Goal: Transaction & Acquisition: Purchase product/service

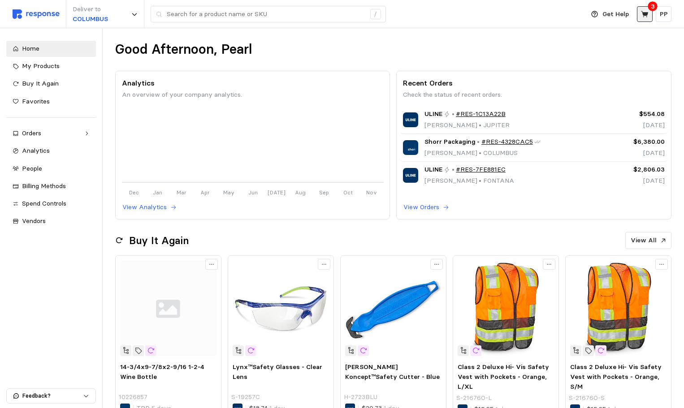
click at [641, 11] on icon at bounding box center [645, 14] width 8 height 8
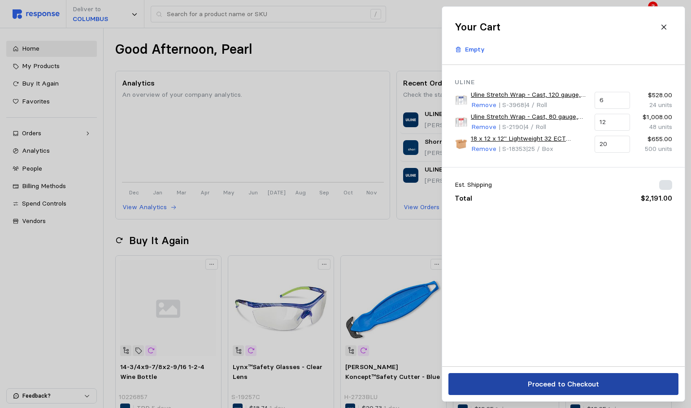
click at [529, 386] on p "Proceed to Checkout" at bounding box center [562, 384] width 71 height 11
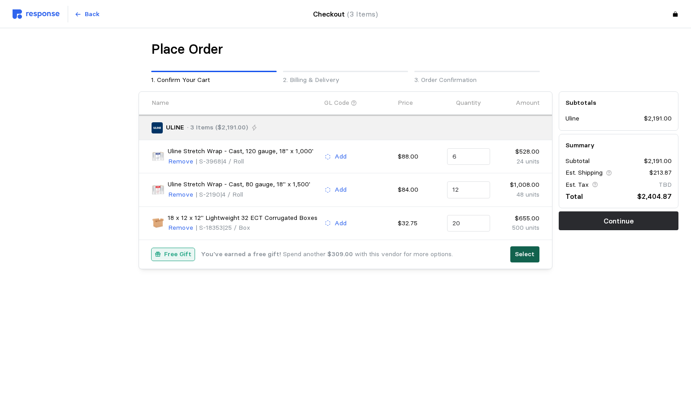
click at [536, 257] on button "Select" at bounding box center [524, 254] width 29 height 16
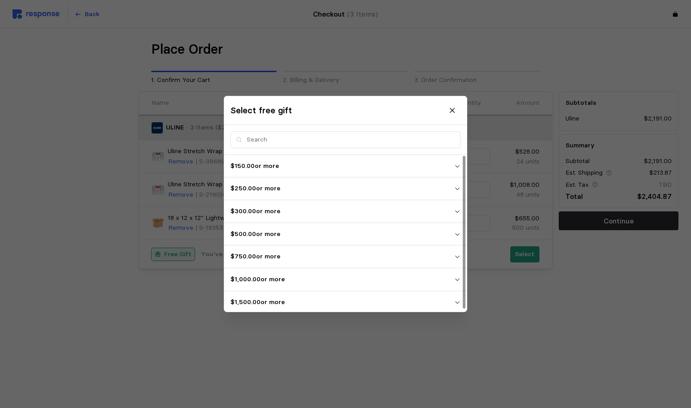
click at [360, 302] on p "$1,500.00 or more" at bounding box center [342, 303] width 224 height 10
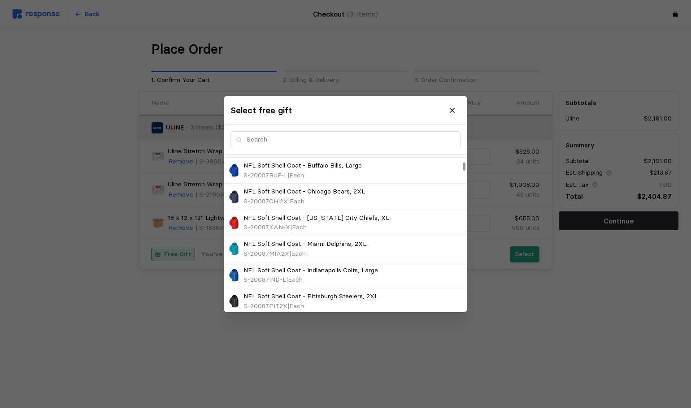
scroll to position [134, 0]
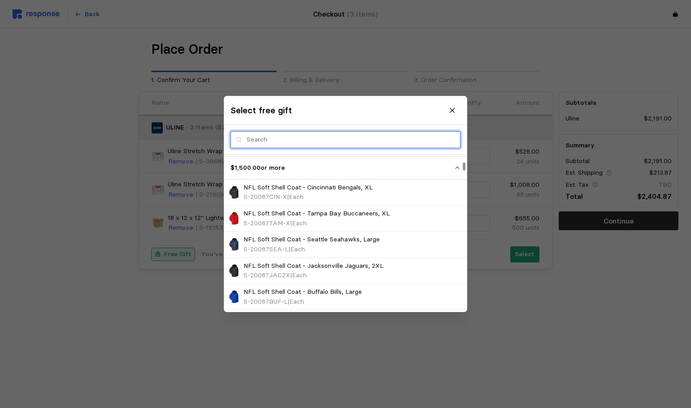
click at [254, 139] on input "text" at bounding box center [350, 140] width 208 height 16
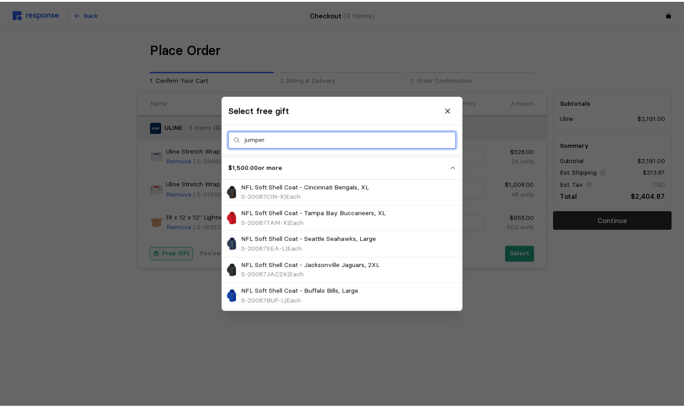
scroll to position [0, 0]
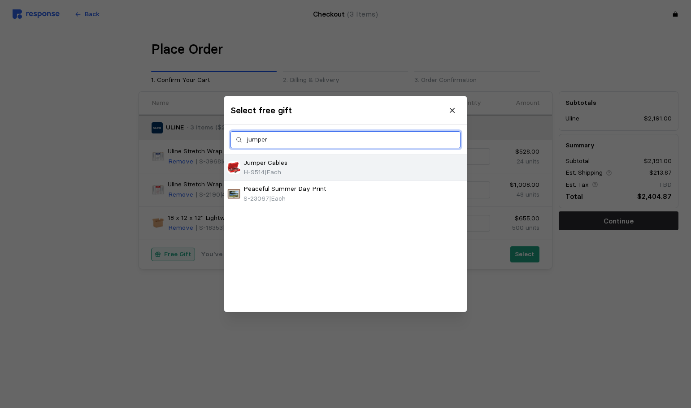
type input "jumper"
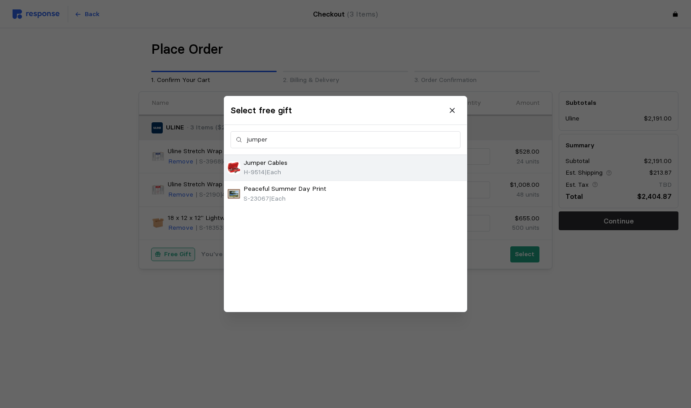
click at [325, 176] on div "Jumper Cables H-9514 | Each" at bounding box center [345, 167] width 236 height 19
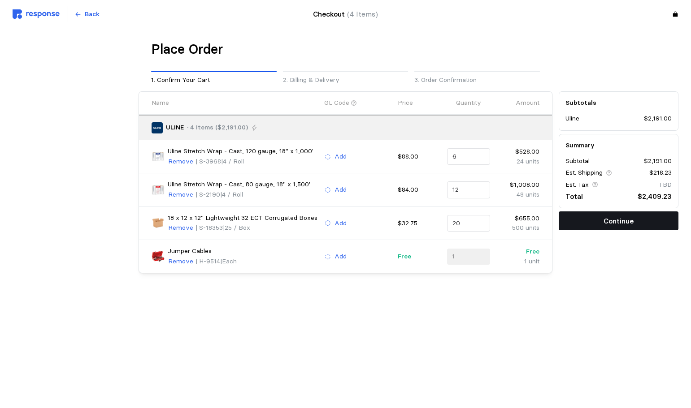
click at [596, 226] on button "Continue" at bounding box center [618, 220] width 120 height 19
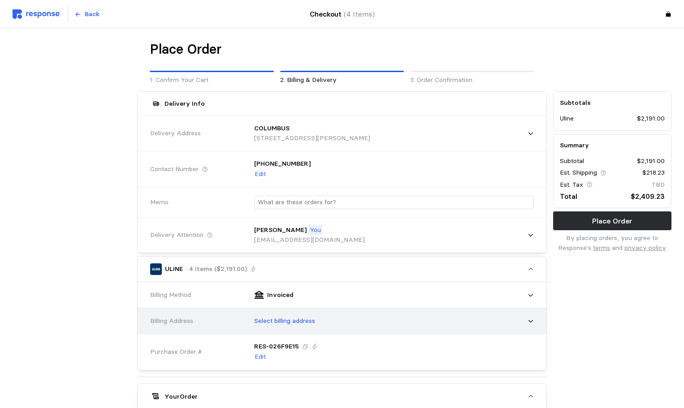
click at [346, 317] on div "Select billing address" at bounding box center [391, 321] width 286 height 22
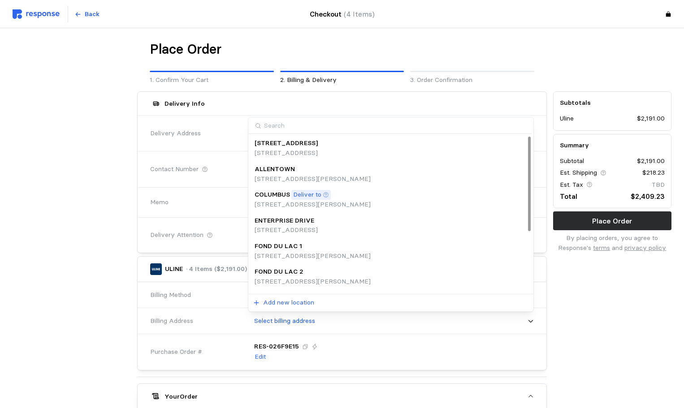
click at [332, 201] on p "[STREET_ADDRESS][PERSON_NAME]" at bounding box center [313, 205] width 116 height 10
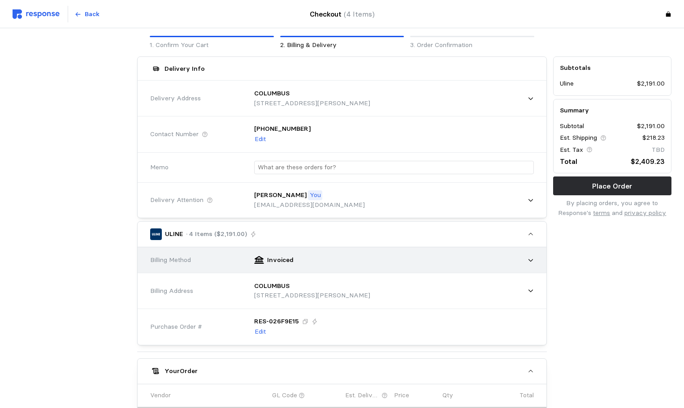
scroll to position [179, 0]
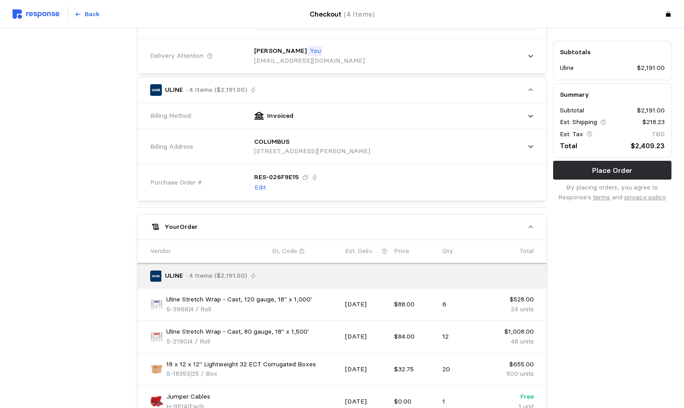
click at [609, 155] on div "Summary Subtotal $2,191.00 Est. Shipping $218.23 Est. Tax TBD Total $2,409.23" at bounding box center [612, 120] width 118 height 75
click at [598, 168] on p "Place Order" at bounding box center [612, 170] width 40 height 11
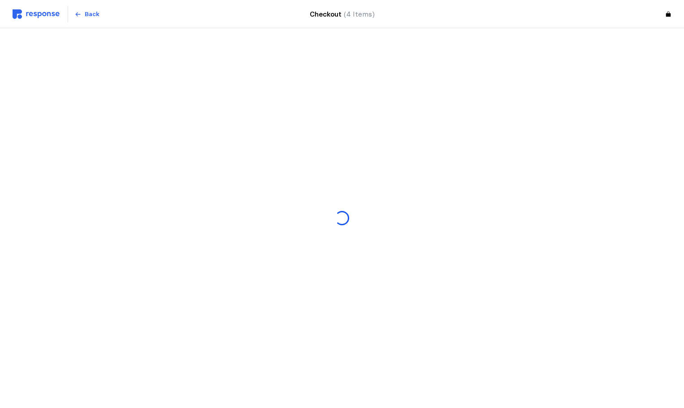
scroll to position [0, 0]
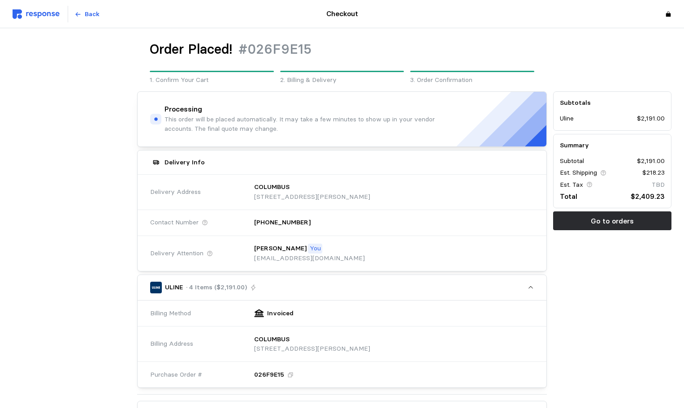
click at [49, 12] on img at bounding box center [36, 13] width 47 height 9
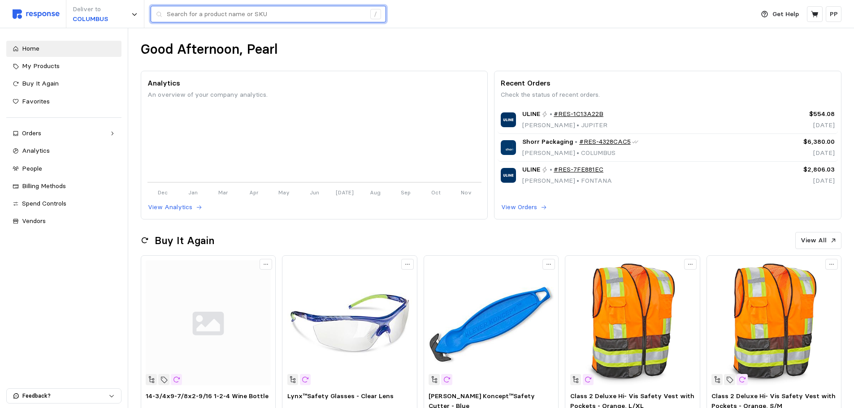
click at [209, 15] on input "text" at bounding box center [266, 14] width 199 height 16
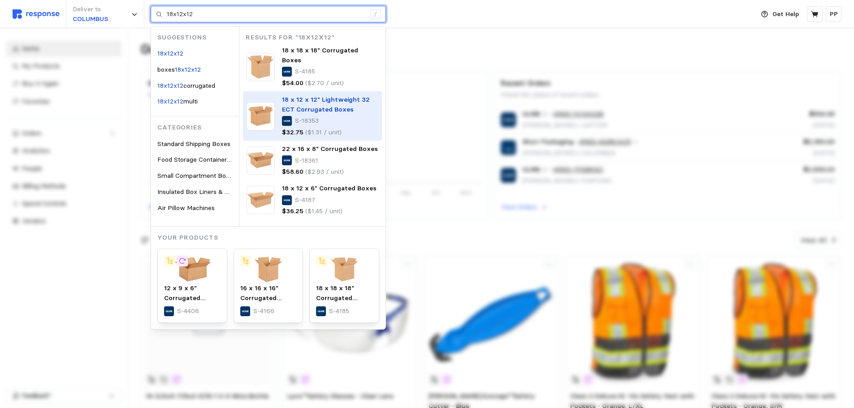
click at [315, 95] on span "18 x 12 x 12" Lightweight 32 ECT Corrugated Boxes" at bounding box center [326, 104] width 88 height 18
type input "18x12x12"
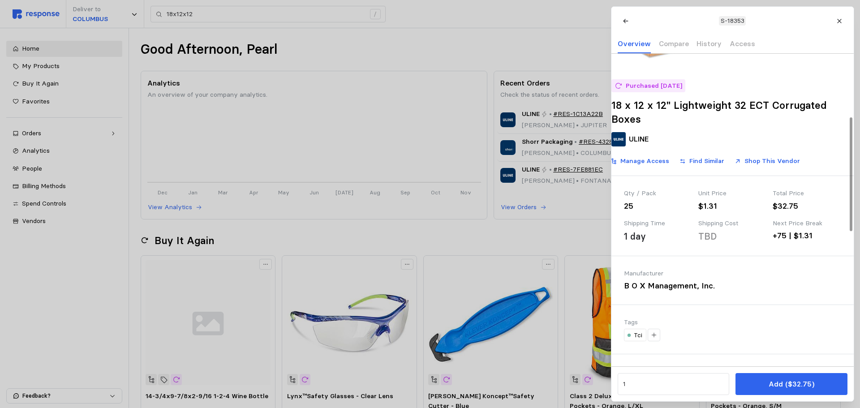
scroll to position [179, 0]
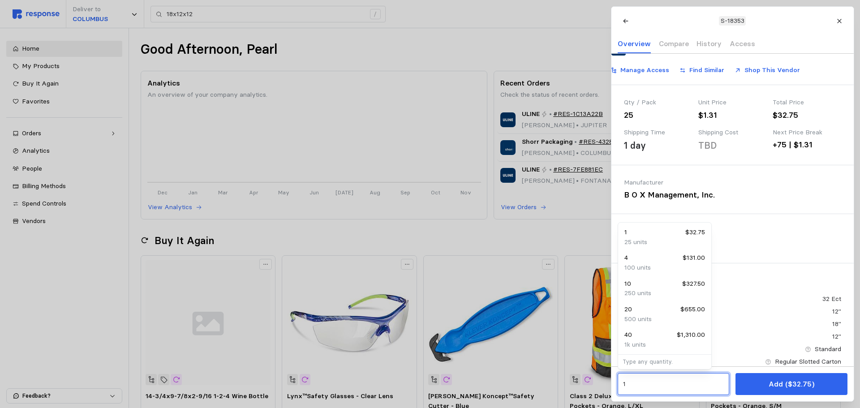
click at [632, 384] on input "1" at bounding box center [673, 384] width 101 height 16
click at [635, 312] on div "20 $655.00" at bounding box center [665, 310] width 81 height 10
type input "20"
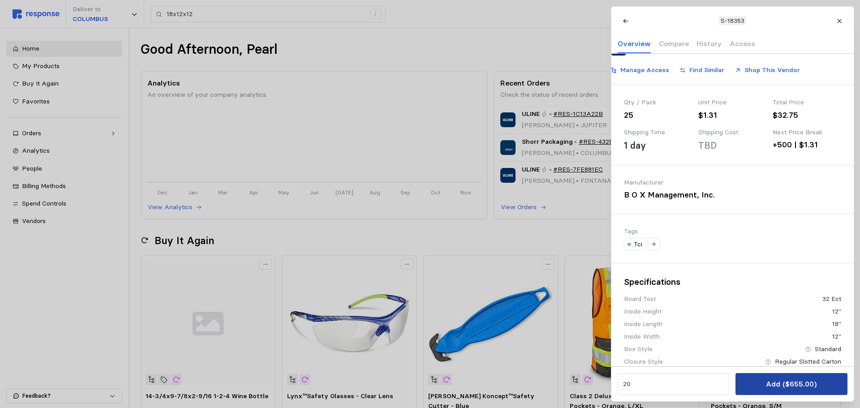
click at [807, 382] on p "Add ($655.00)" at bounding box center [791, 384] width 51 height 11
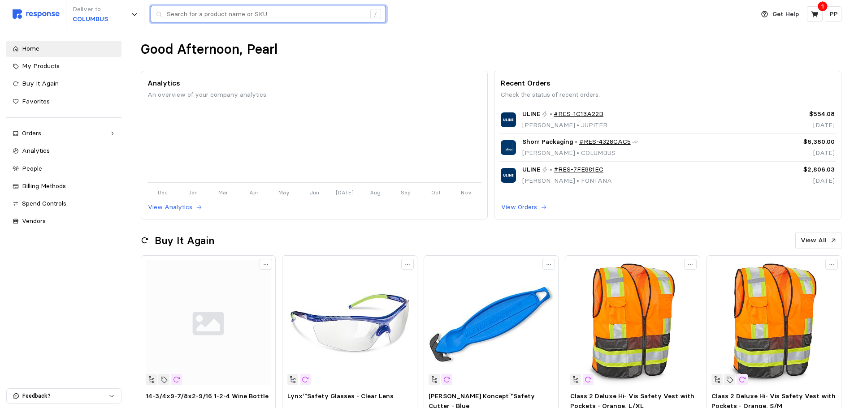
click at [242, 17] on input "text" at bounding box center [266, 14] width 199 height 16
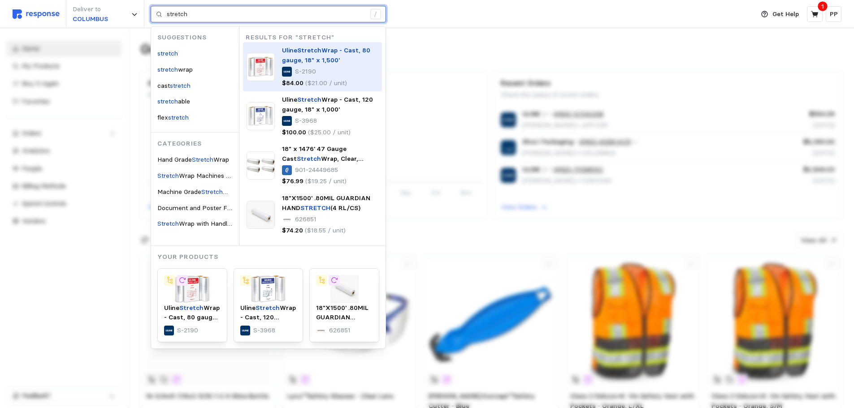
click at [316, 59] on span "Wrap - Cast, 80 gauge, 18" x 1,500'" at bounding box center [326, 55] width 88 height 18
type input "stretch"
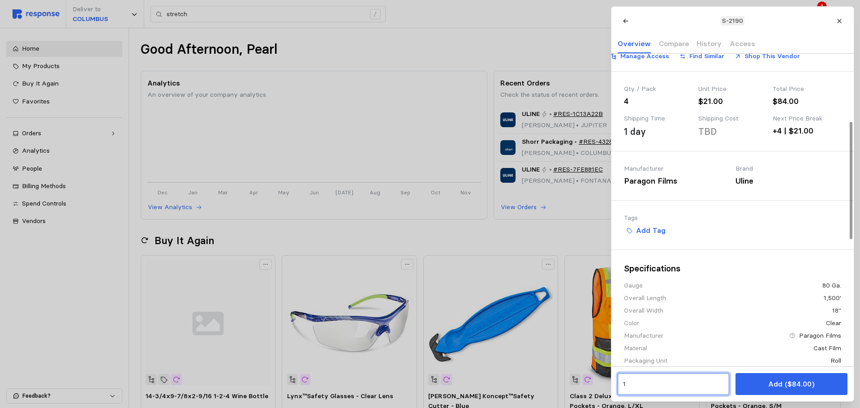
click at [675, 390] on input "1" at bounding box center [673, 384] width 101 height 16
click at [661, 337] on div "12 $1,008.00" at bounding box center [665, 335] width 81 height 10
type input "12"
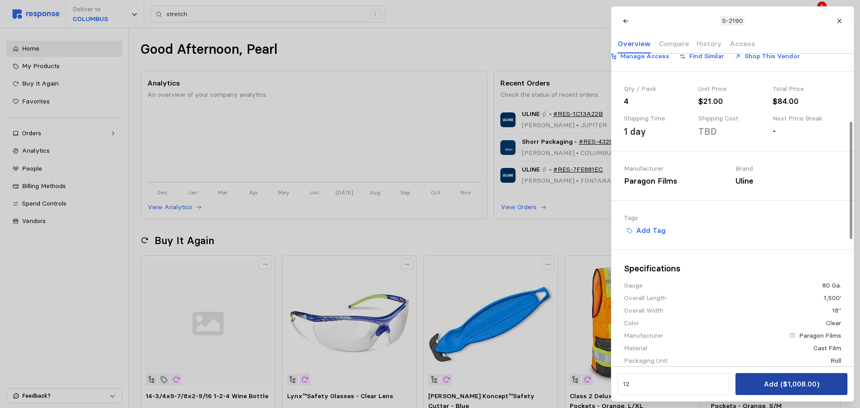
click at [789, 390] on p "Add ($1,008.00)" at bounding box center [792, 384] width 56 height 11
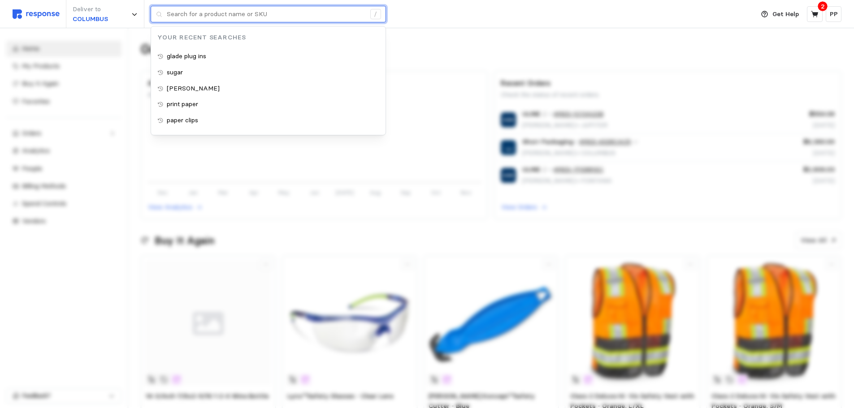
click at [235, 17] on input "text" at bounding box center [266, 14] width 199 height 16
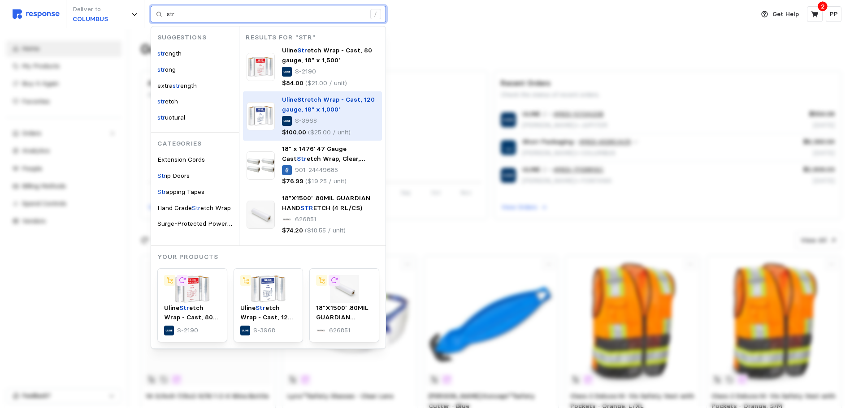
click at [253, 118] on img at bounding box center [260, 116] width 28 height 28
type input "str"
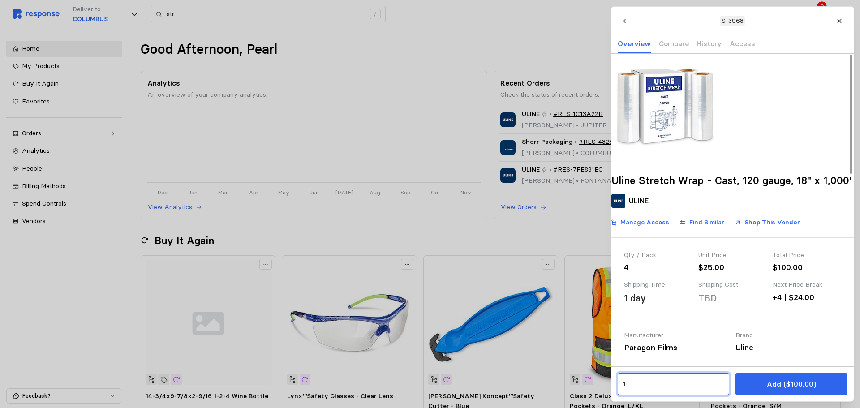
click at [637, 376] on input "1" at bounding box center [673, 384] width 101 height 16
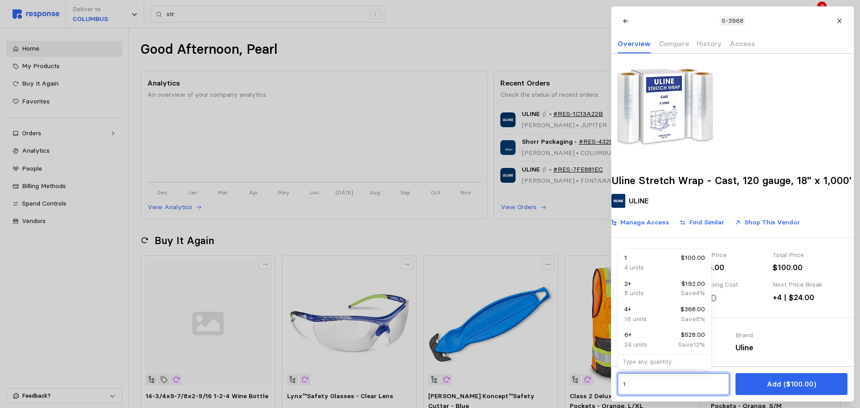
click at [645, 338] on div "6 + $528.00" at bounding box center [665, 335] width 81 height 10
type input "6"
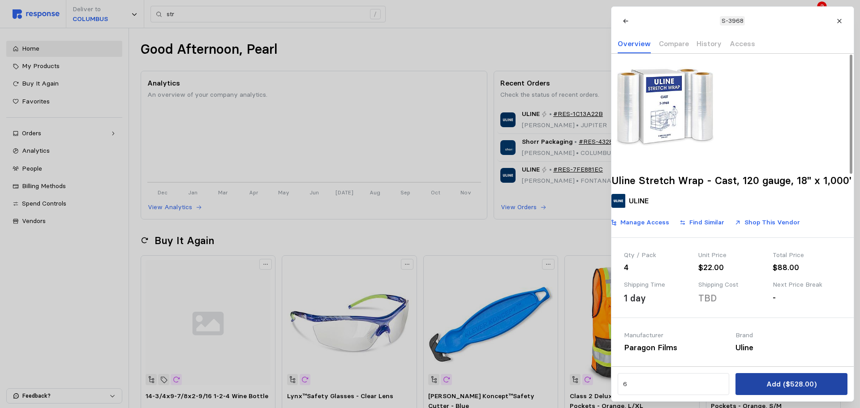
click at [780, 390] on p "Add ($528.00)" at bounding box center [791, 384] width 50 height 11
